Goal: Find specific page/section: Find specific page/section

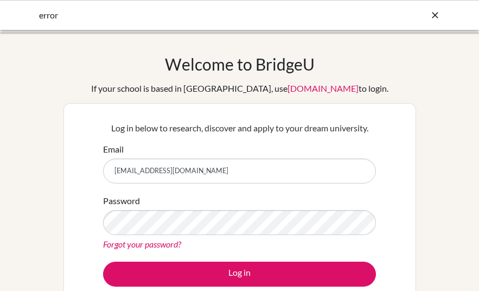
select select "English"
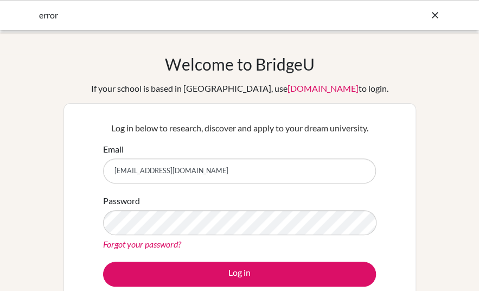
scroll to position [695, 0]
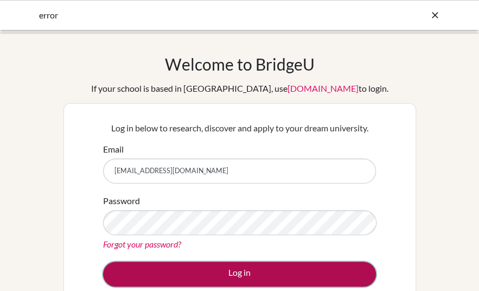
click at [238, 267] on button "Log in" at bounding box center [239, 273] width 273 height 25
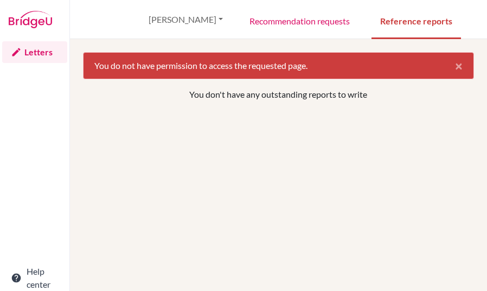
select select "English"
click at [323, 27] on link "Recommendation requests" at bounding box center [300, 20] width 118 height 37
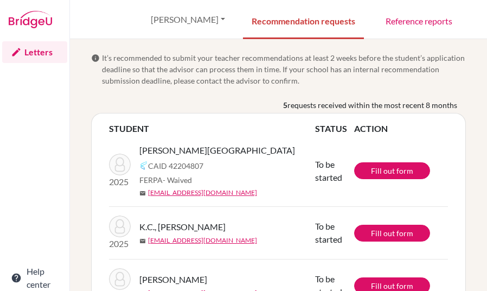
select select "English"
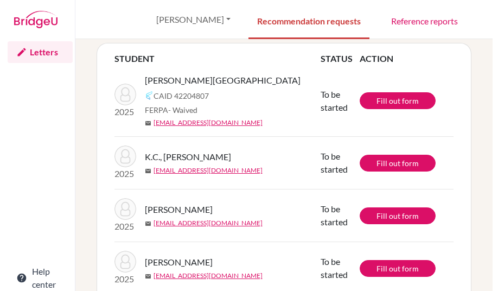
scroll to position [65, 0]
